Goal: Subscribe to service/newsletter

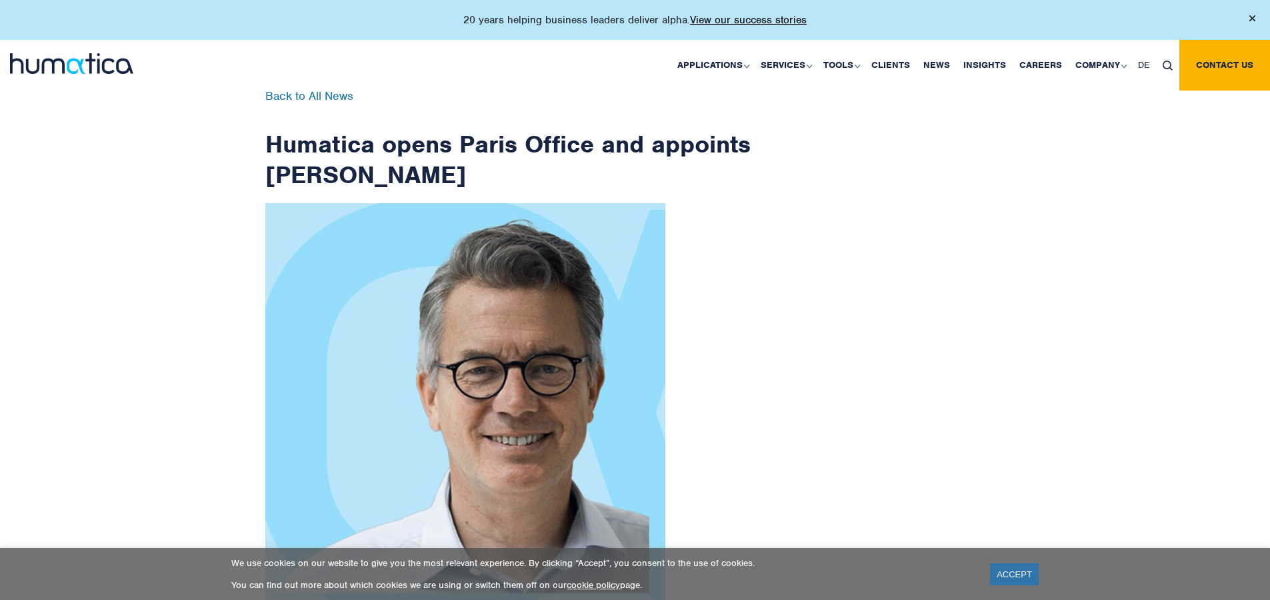
scroll to position [2126, 0]
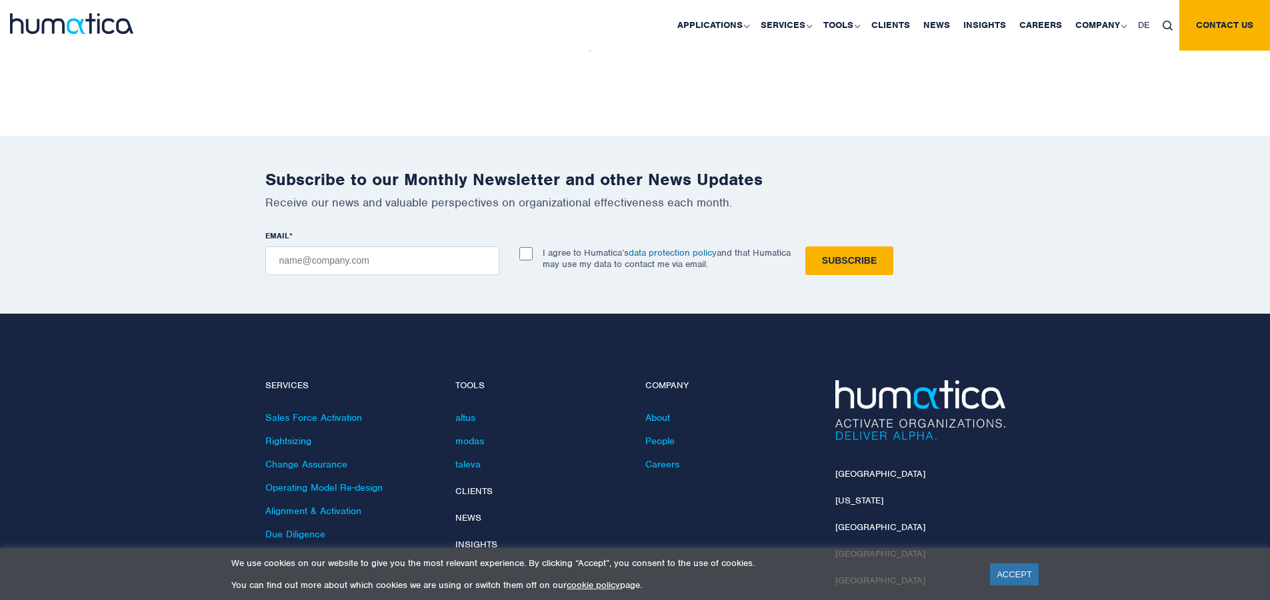
checkbox input "true"
type input "[EMAIL_ADDRESS][DOMAIN_NAME]"
click at [805, 247] on input "Subscribe" at bounding box center [849, 261] width 88 height 29
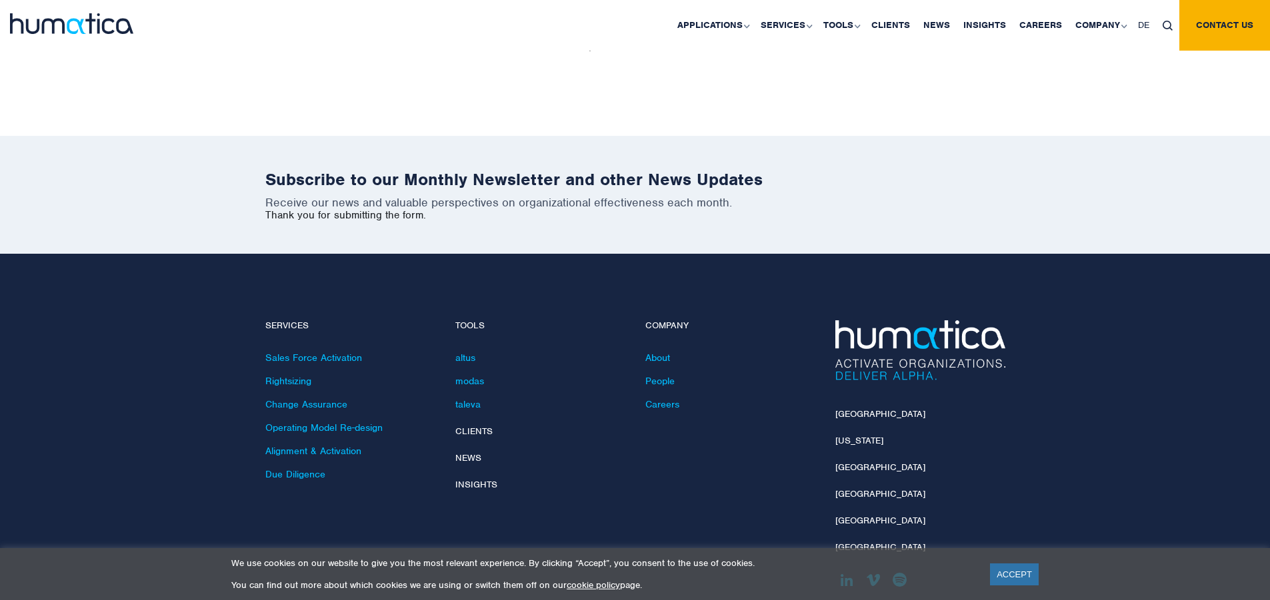
scroll to position [2066, 0]
